Goal: Task Accomplishment & Management: Manage account settings

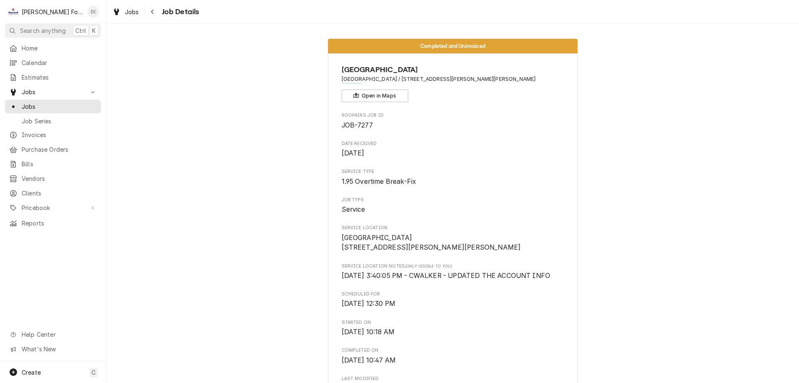
scroll to position [689, 0]
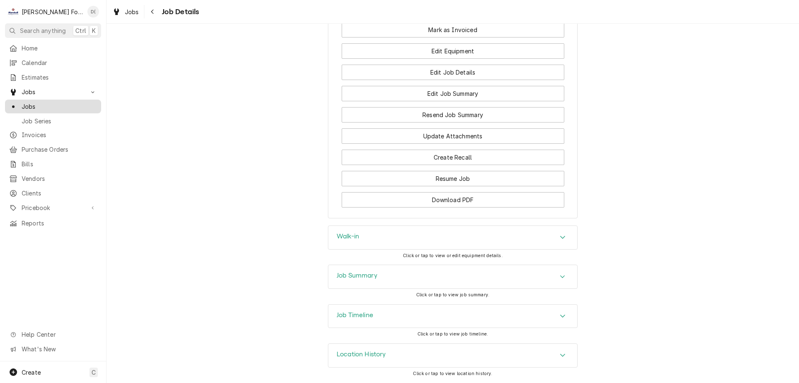
click at [50, 103] on span "Jobs" at bounding box center [59, 106] width 75 height 9
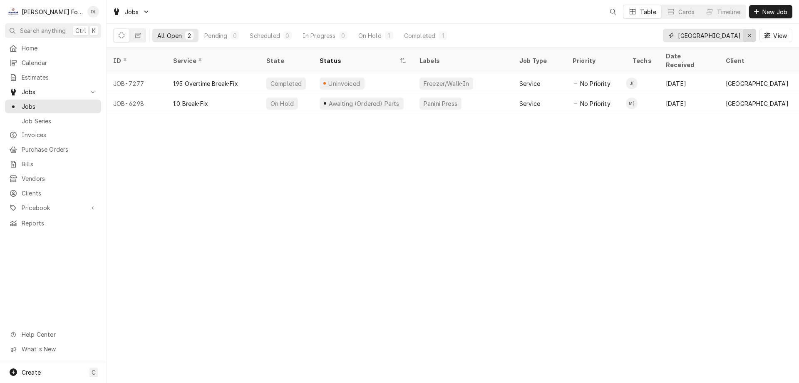
click at [746, 35] on div "Erase input" at bounding box center [750, 35] width 8 height 8
click at [728, 38] on input "Dynamic Content Wrapper" at bounding box center [717, 35] width 78 height 13
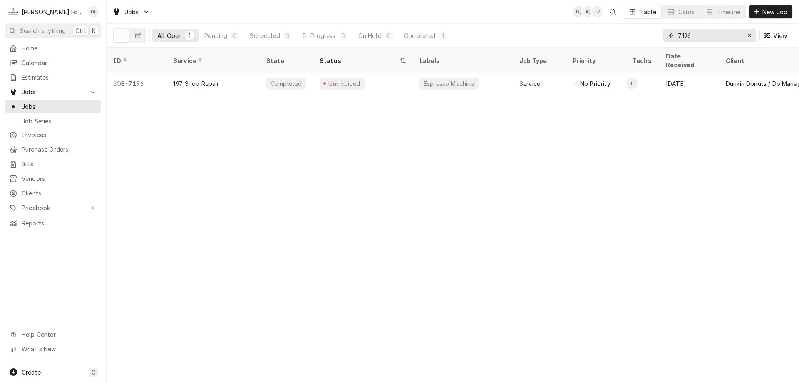
drag, startPoint x: 701, startPoint y: 33, endPoint x: 674, endPoint y: 41, distance: 28.5
click at [677, 41] on div "7196" at bounding box center [709, 35] width 93 height 13
type input "7253"
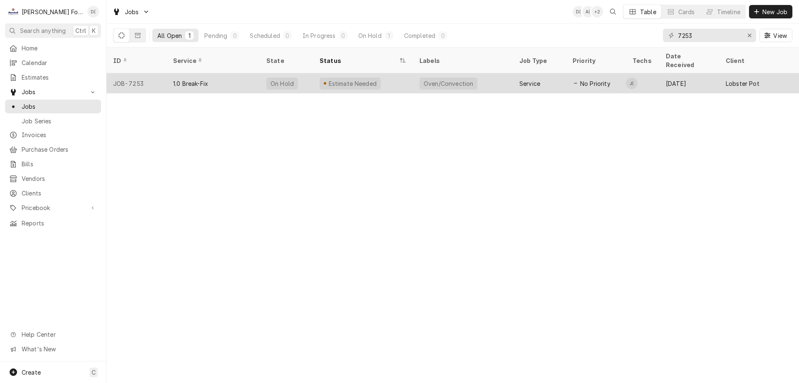
click at [398, 75] on div "Estimate Needed" at bounding box center [363, 83] width 100 height 20
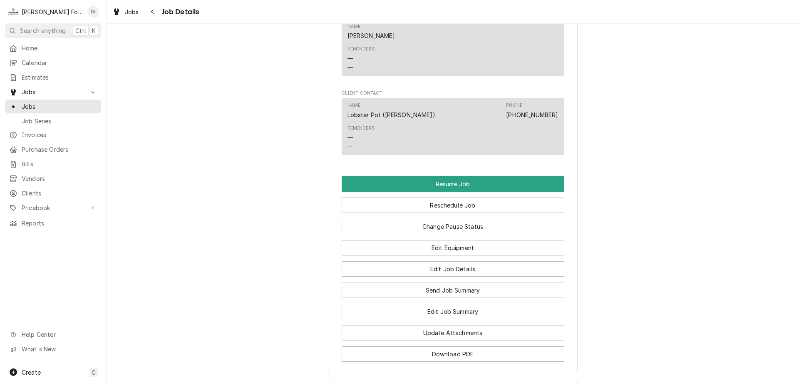
scroll to position [916, 0]
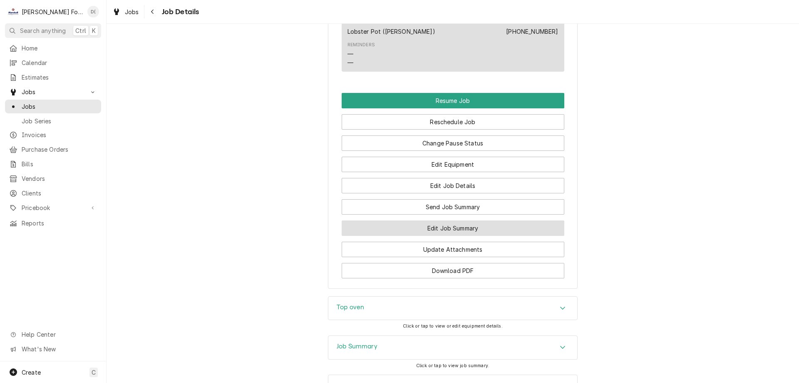
click at [431, 236] on button "Edit Job Summary" at bounding box center [453, 227] width 223 height 15
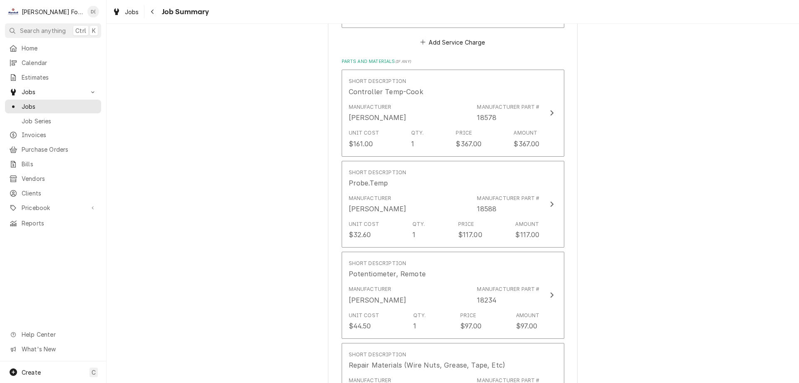
scroll to position [666, 0]
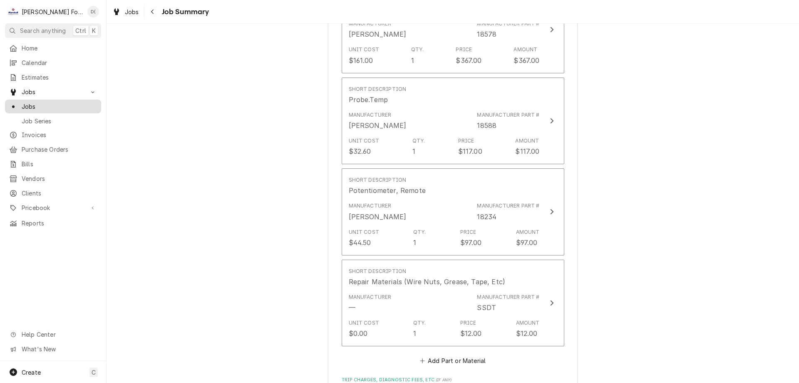
click at [55, 103] on span "Jobs" at bounding box center [59, 106] width 75 height 9
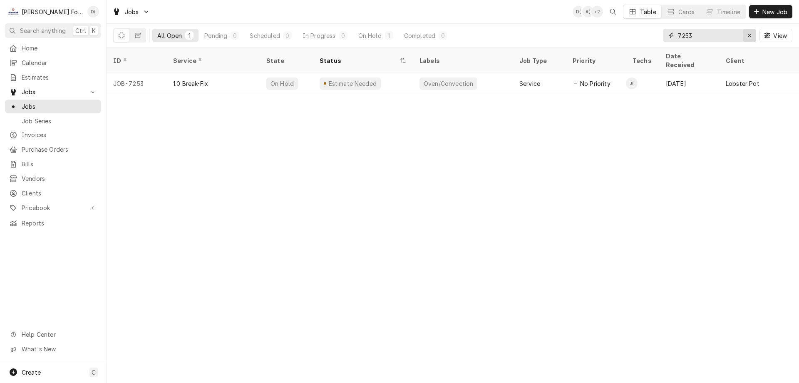
click at [748, 33] on icon "Erase input" at bounding box center [750, 35] width 5 height 6
click at [739, 37] on input "Dynamic Content Wrapper" at bounding box center [717, 35] width 78 height 13
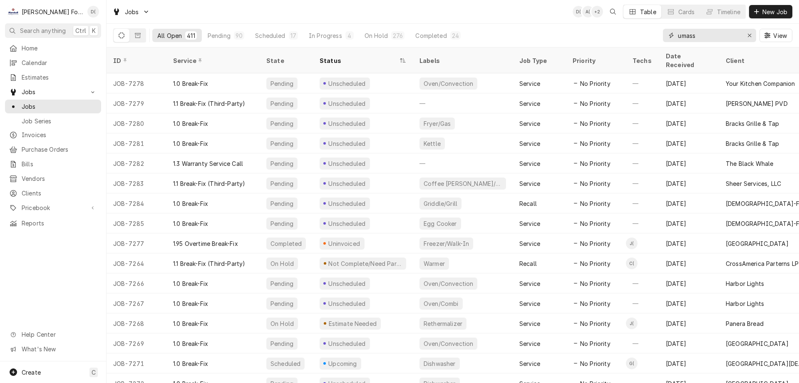
type input "umass"
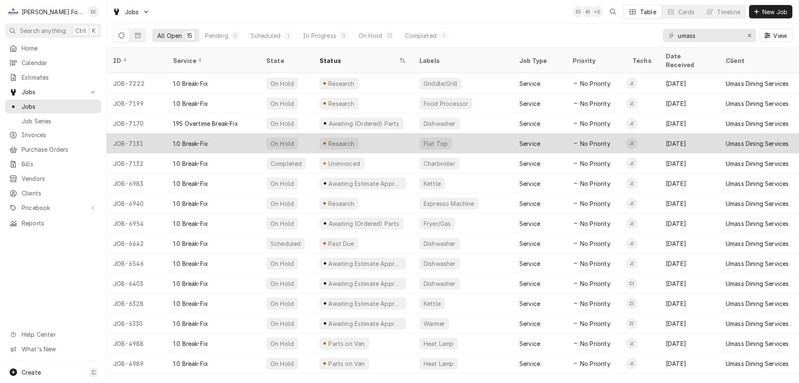
click at [370, 133] on div "Research" at bounding box center [363, 143] width 100 height 20
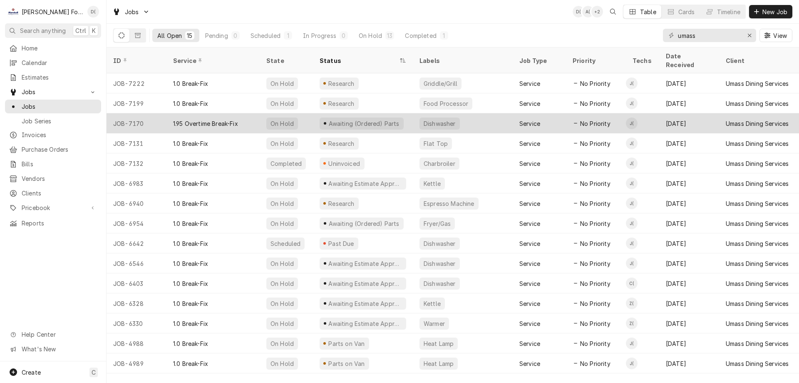
click at [409, 114] on div "Awaiting (Ordered) Parts" at bounding box center [363, 123] width 100 height 20
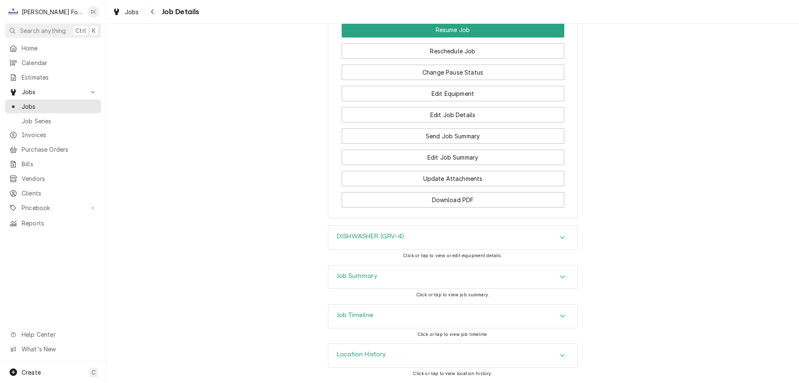
scroll to position [1092, 0]
click at [396, 276] on div "Job Summary" at bounding box center [452, 276] width 249 height 23
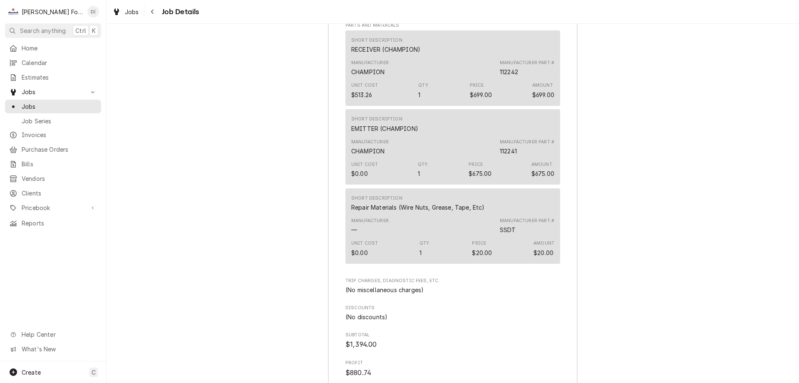
scroll to position [1883, 0]
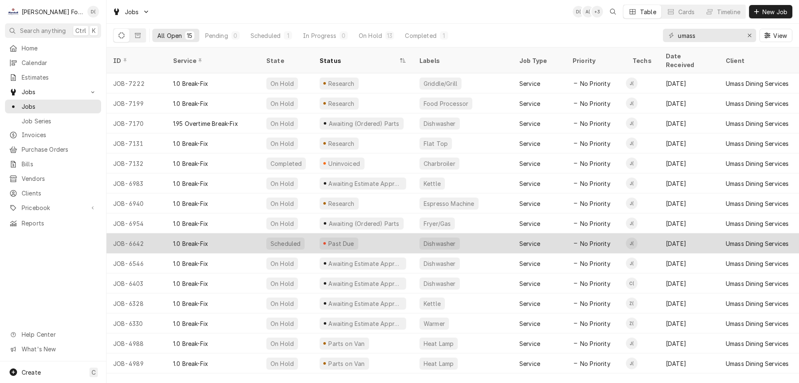
click at [367, 235] on div "Past Due" at bounding box center [363, 243] width 100 height 20
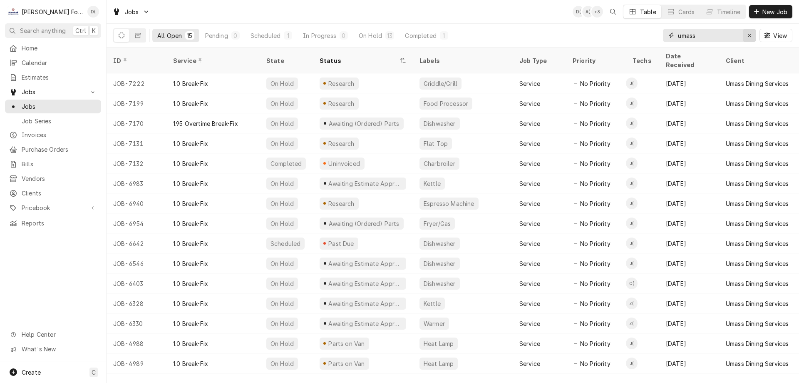
click at [748, 37] on icon "Erase input" at bounding box center [750, 35] width 5 height 6
click at [730, 38] on input "Dynamic Content Wrapper" at bounding box center [717, 35] width 78 height 13
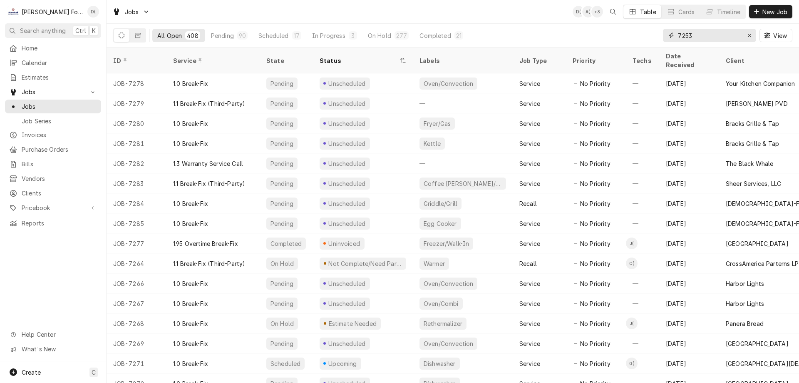
type input "7253"
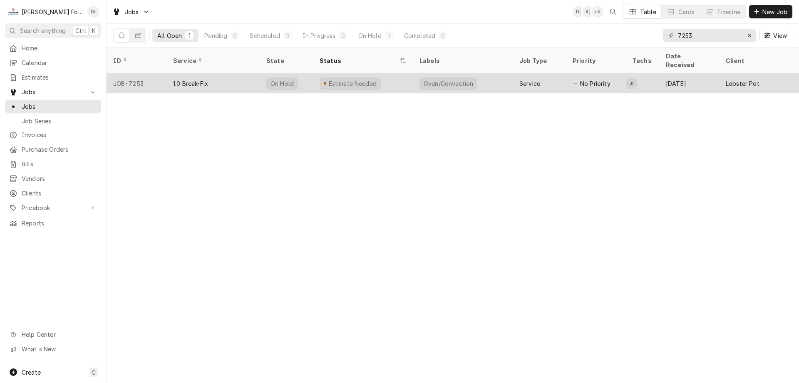
click at [411, 73] on div "Estimate Needed" at bounding box center [363, 83] width 100 height 20
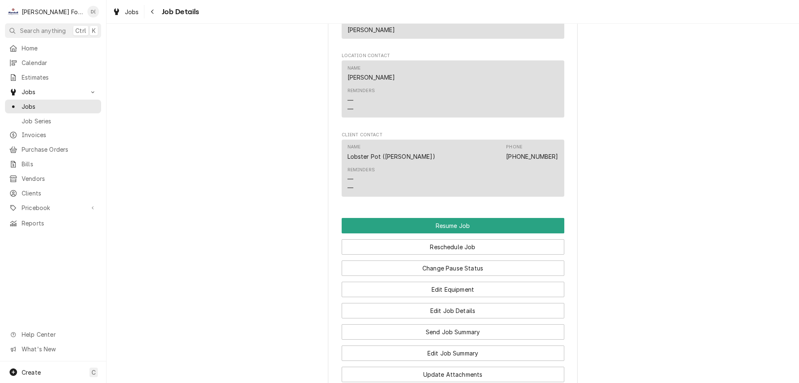
scroll to position [916, 0]
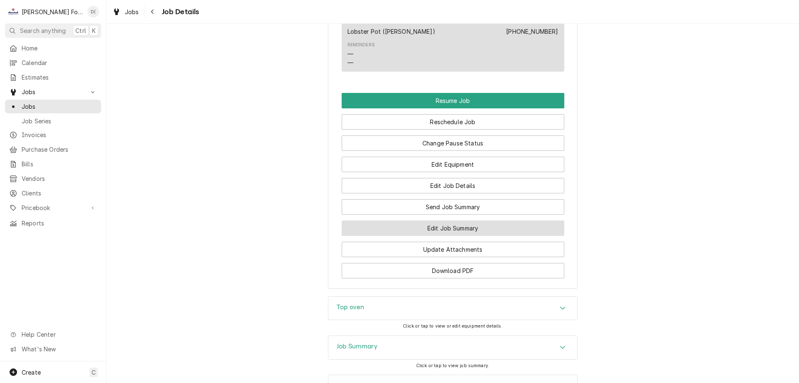
click at [420, 236] on button "Edit Job Summary" at bounding box center [453, 227] width 223 height 15
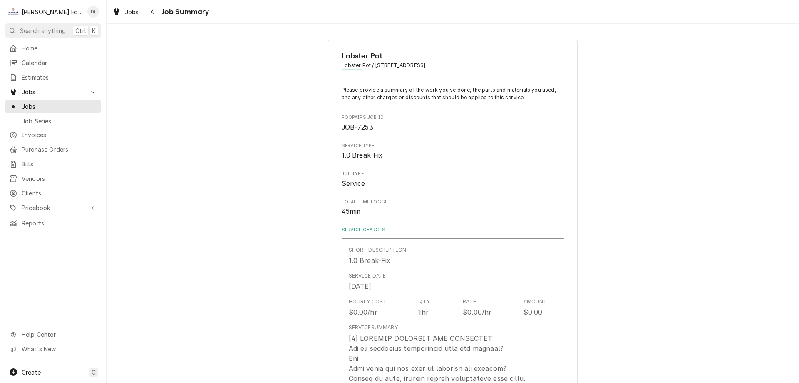
type textarea "x"
click at [56, 102] on span "Jobs" at bounding box center [59, 106] width 75 height 9
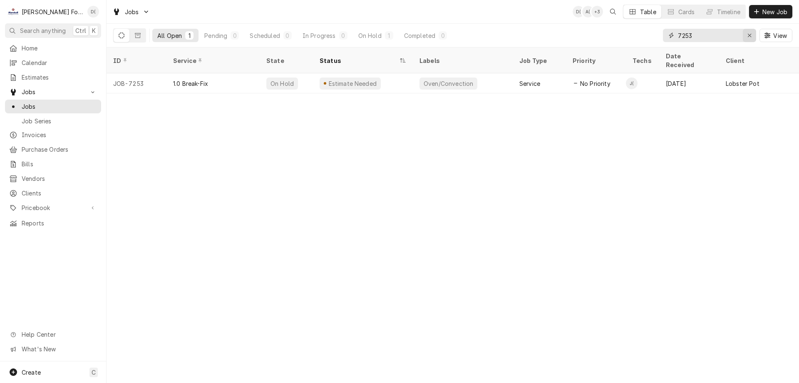
click at [749, 34] on icon "Erase input" at bounding box center [750, 35] width 5 height 6
click at [733, 39] on input "Dynamic Content Wrapper" at bounding box center [717, 35] width 78 height 13
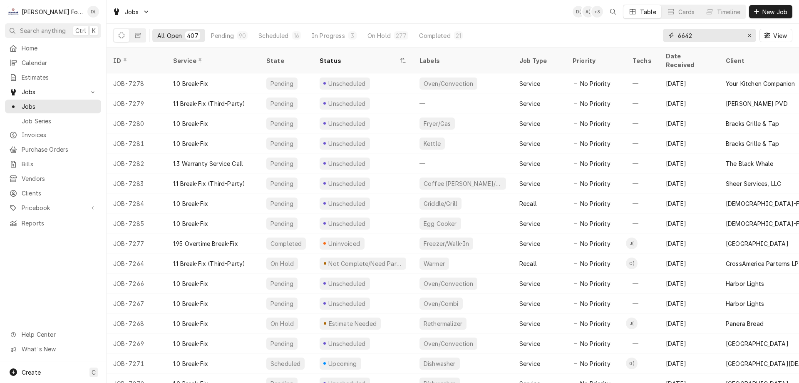
type input "6642"
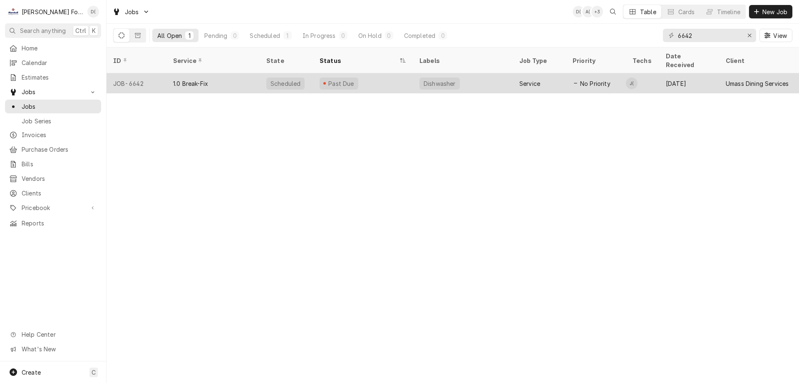
click at [400, 76] on div "Past Due" at bounding box center [363, 83] width 100 height 20
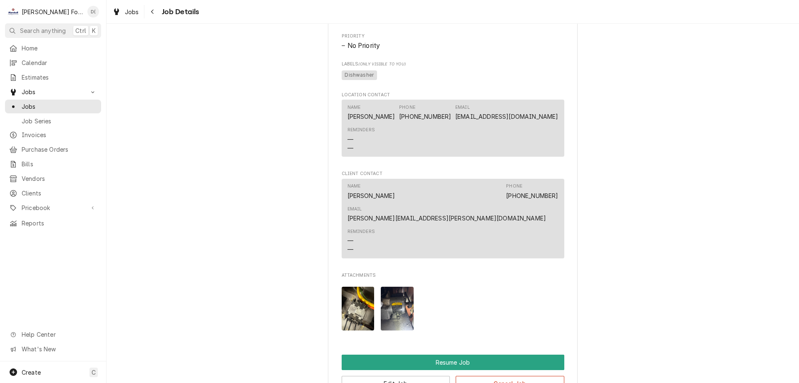
scroll to position [916, 0]
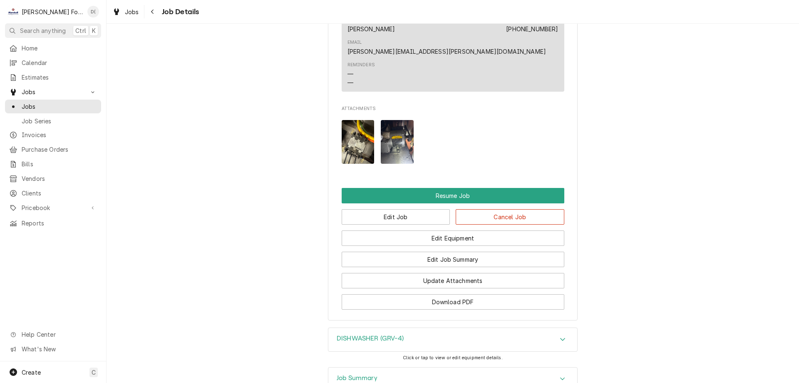
click at [392, 144] on img "Attachments" at bounding box center [397, 142] width 33 height 44
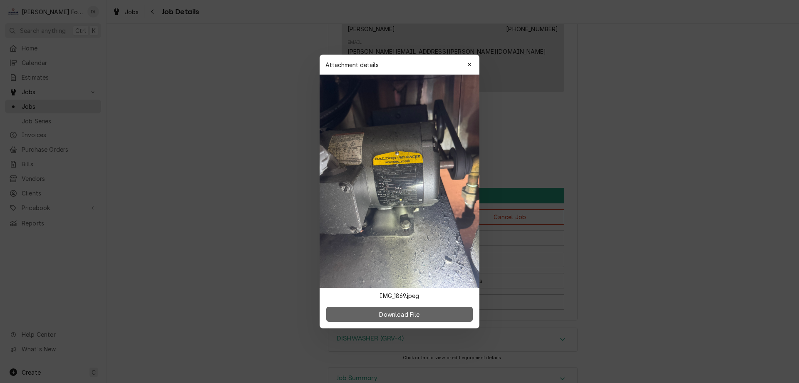
click at [409, 317] on span "Download File" at bounding box center [400, 314] width 44 height 9
click at [206, 123] on div at bounding box center [399, 191] width 799 height 383
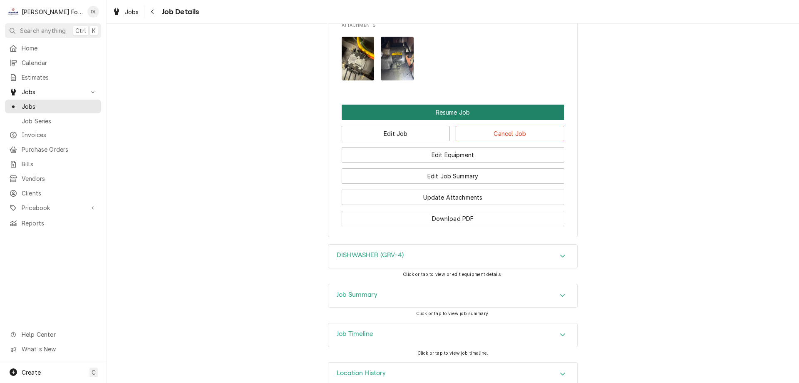
scroll to position [1018, 0]
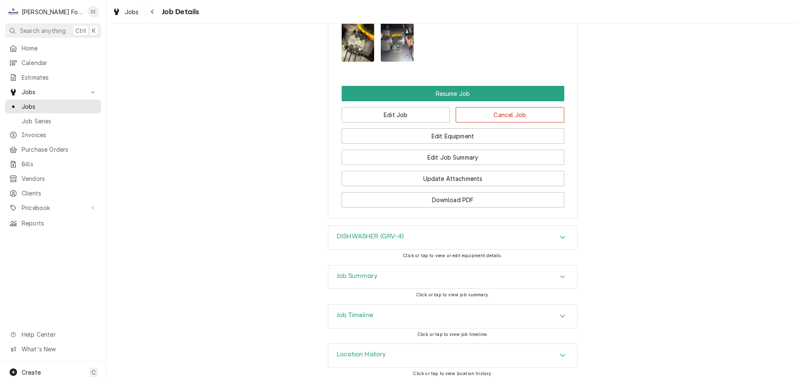
drag, startPoint x: 443, startPoint y: 271, endPoint x: 439, endPoint y: 269, distance: 4.7
click at [443, 271] on div "Job Summary" at bounding box center [452, 276] width 249 height 23
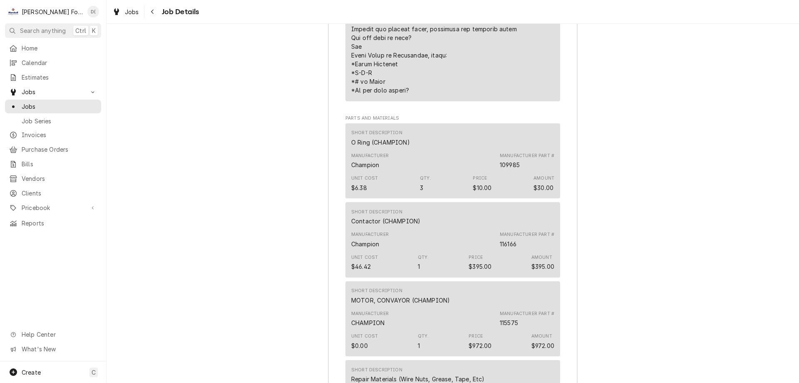
scroll to position [1684, 0]
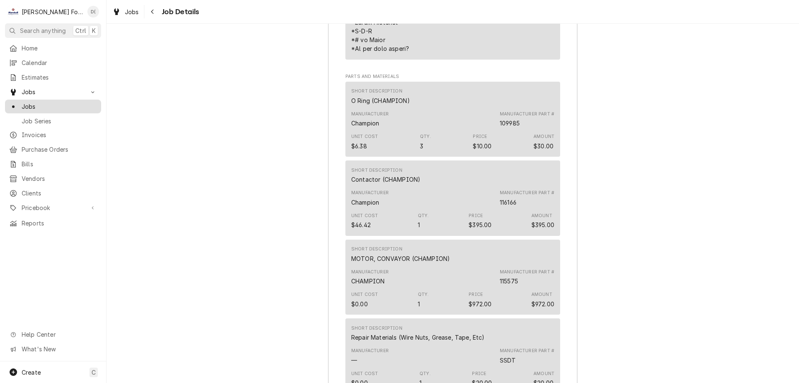
click at [73, 104] on span "Jobs" at bounding box center [59, 106] width 75 height 9
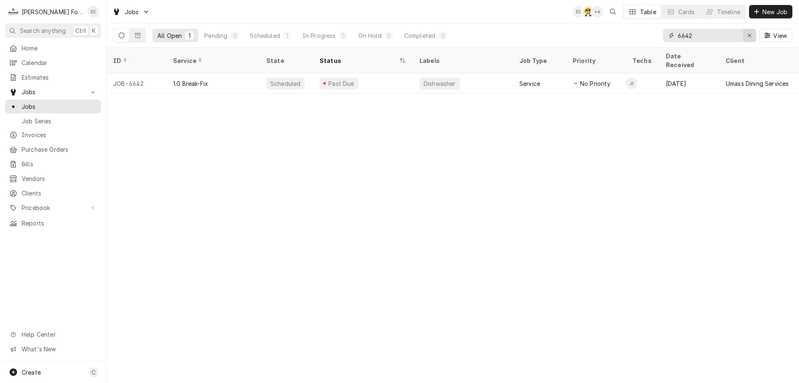
click at [746, 37] on div "Erase input" at bounding box center [750, 35] width 8 height 8
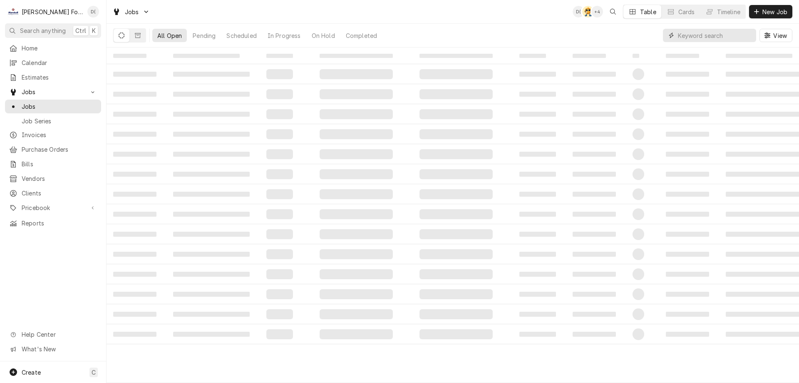
click at [716, 37] on input "Dynamic Content Wrapper" at bounding box center [715, 35] width 74 height 13
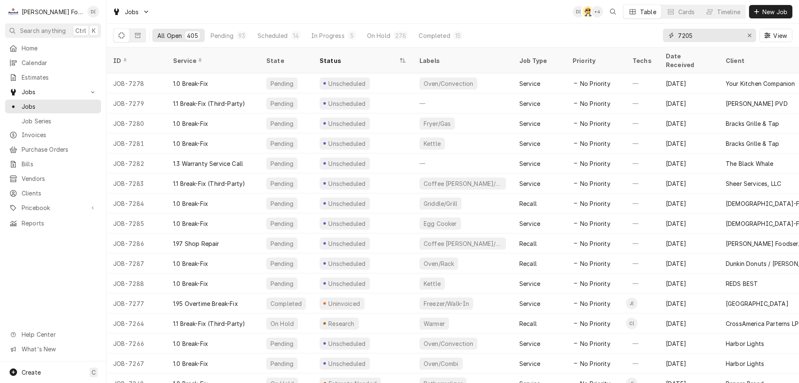
type input "7205"
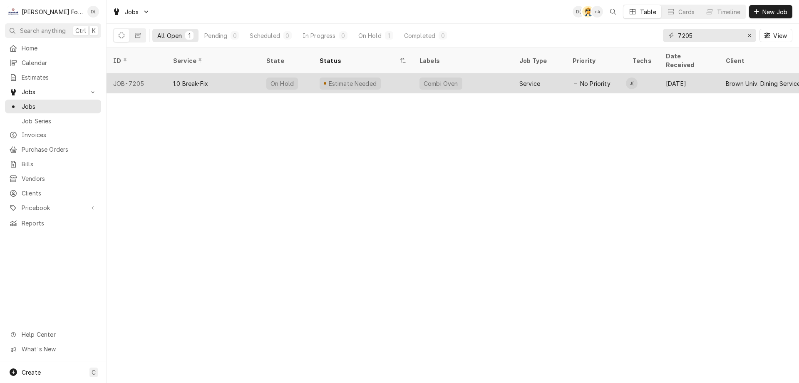
click at [484, 77] on div "Combi Oven" at bounding box center [463, 83] width 100 height 20
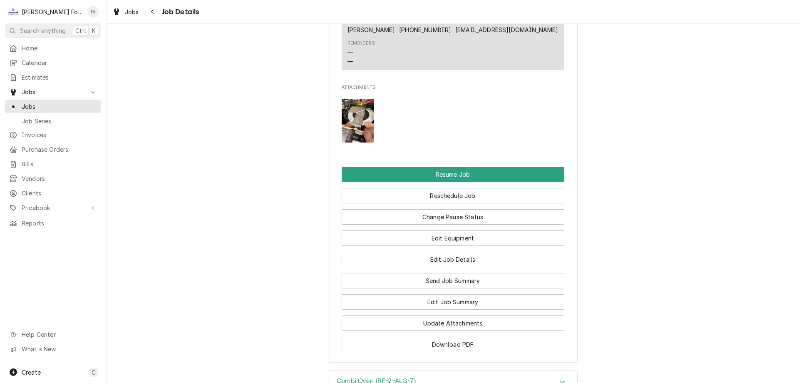
scroll to position [1249, 0]
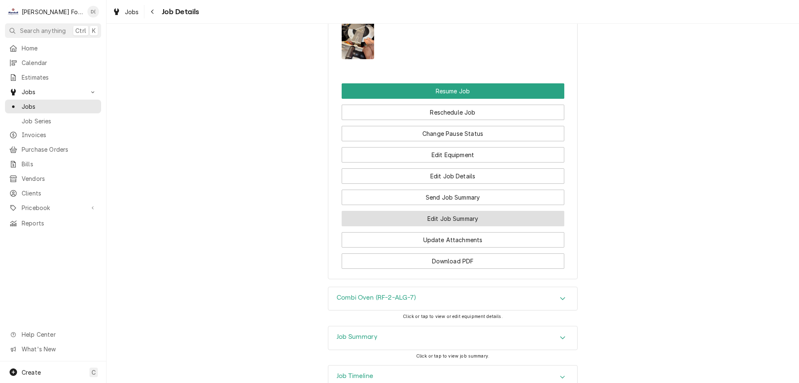
click at [428, 225] on button "Edit Job Summary" at bounding box center [453, 218] width 223 height 15
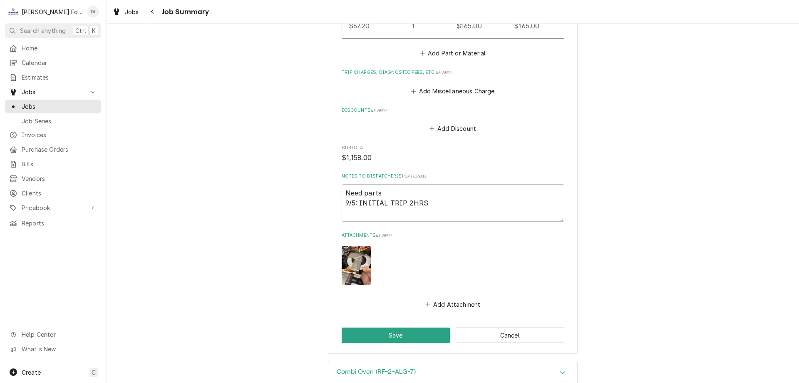
scroll to position [1046, 0]
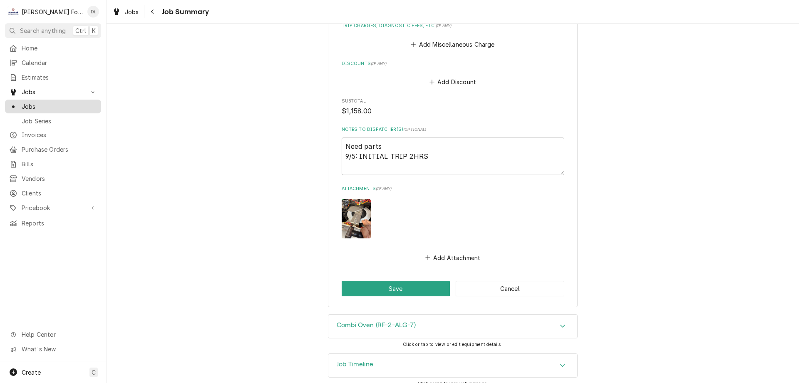
click at [65, 105] on span "Jobs" at bounding box center [59, 106] width 75 height 9
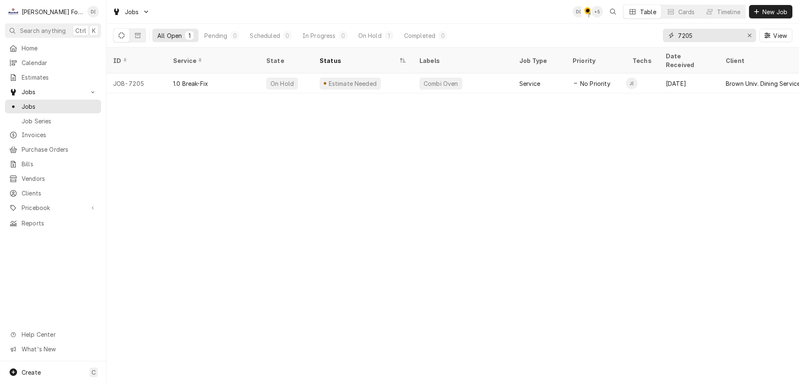
click at [715, 37] on input "7205" at bounding box center [709, 35] width 62 height 13
type input "7"
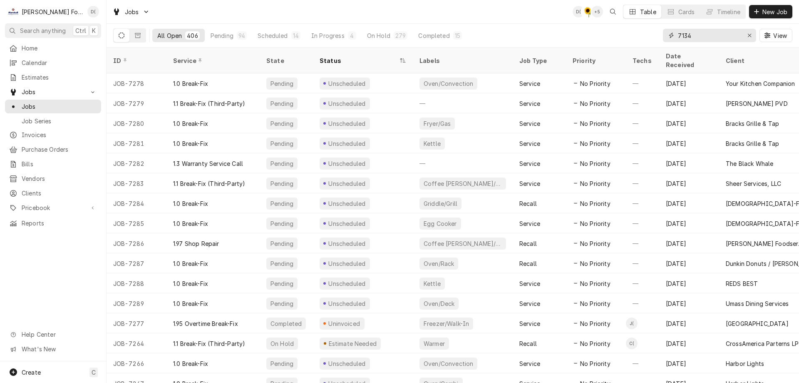
type input "7134"
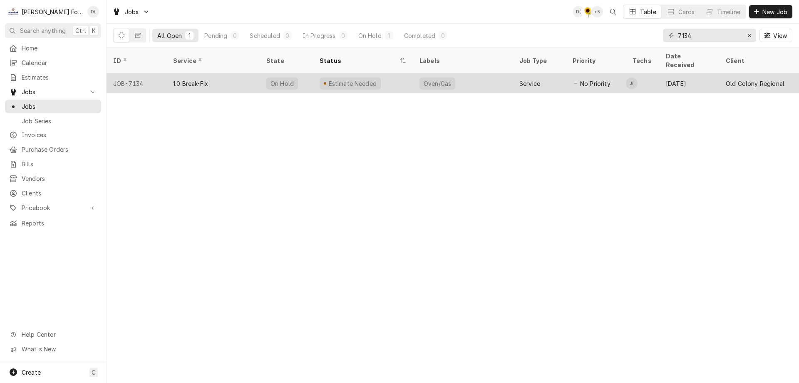
click at [228, 80] on div "1.0 Break-Fix" at bounding box center [213, 83] width 93 height 20
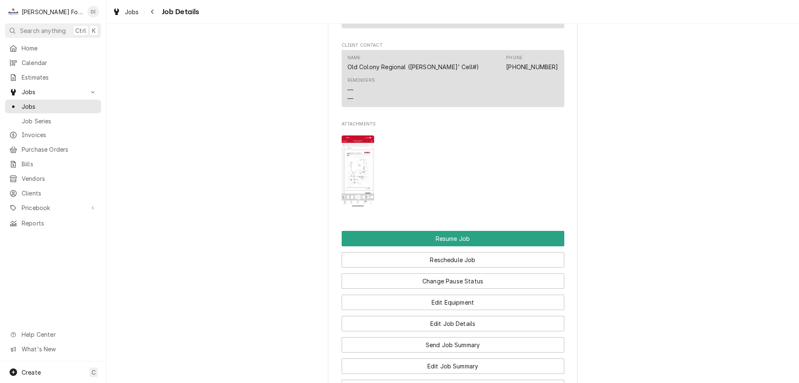
scroll to position [958, 0]
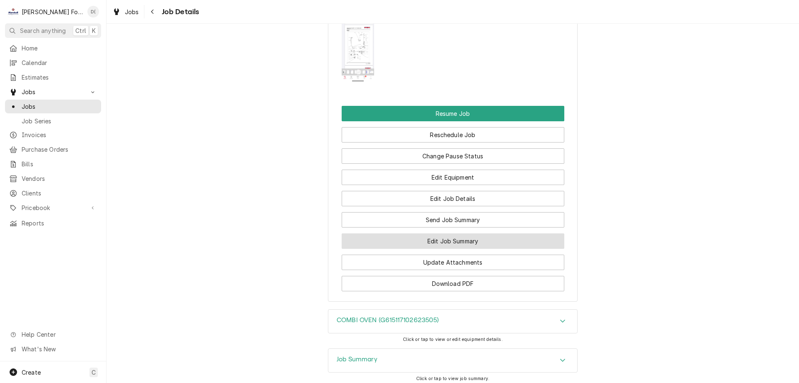
click at [405, 249] on button "Edit Job Summary" at bounding box center [453, 240] width 223 height 15
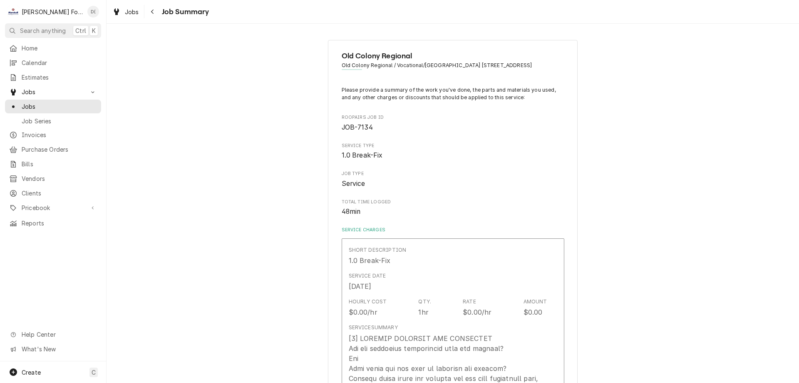
type textarea "x"
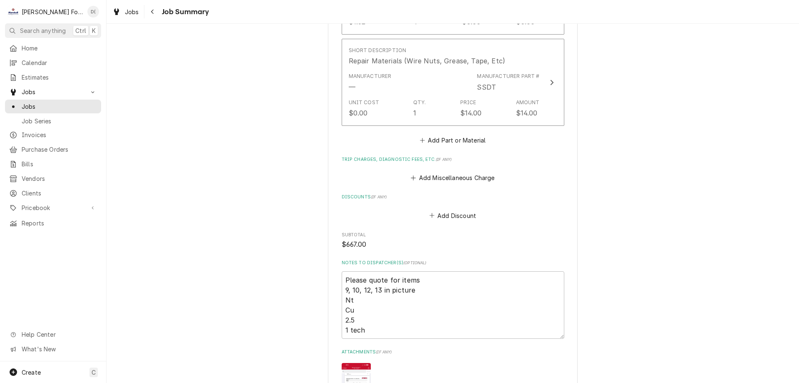
scroll to position [1041, 0]
